Goal: Information Seeking & Learning: Learn about a topic

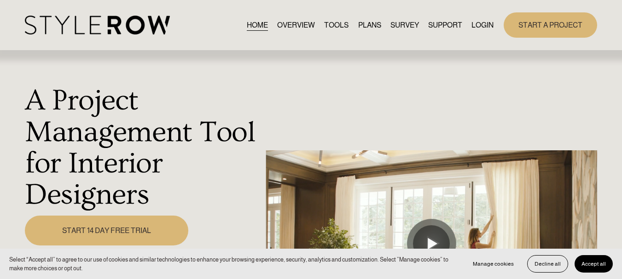
click at [366, 29] on link "PLANS" at bounding box center [369, 25] width 23 height 12
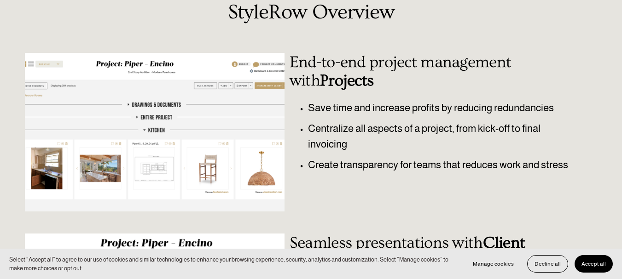
scroll to position [153, 0]
